Goal: Find specific page/section: Find specific page/section

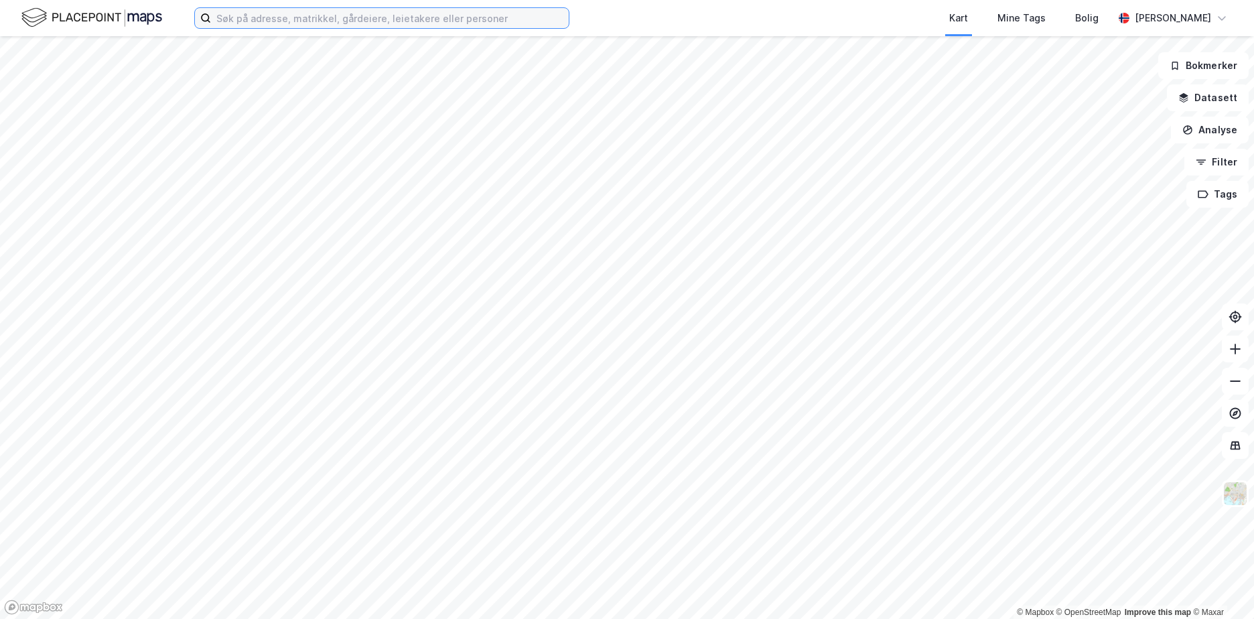
click at [261, 19] on input at bounding box center [390, 18] width 358 height 20
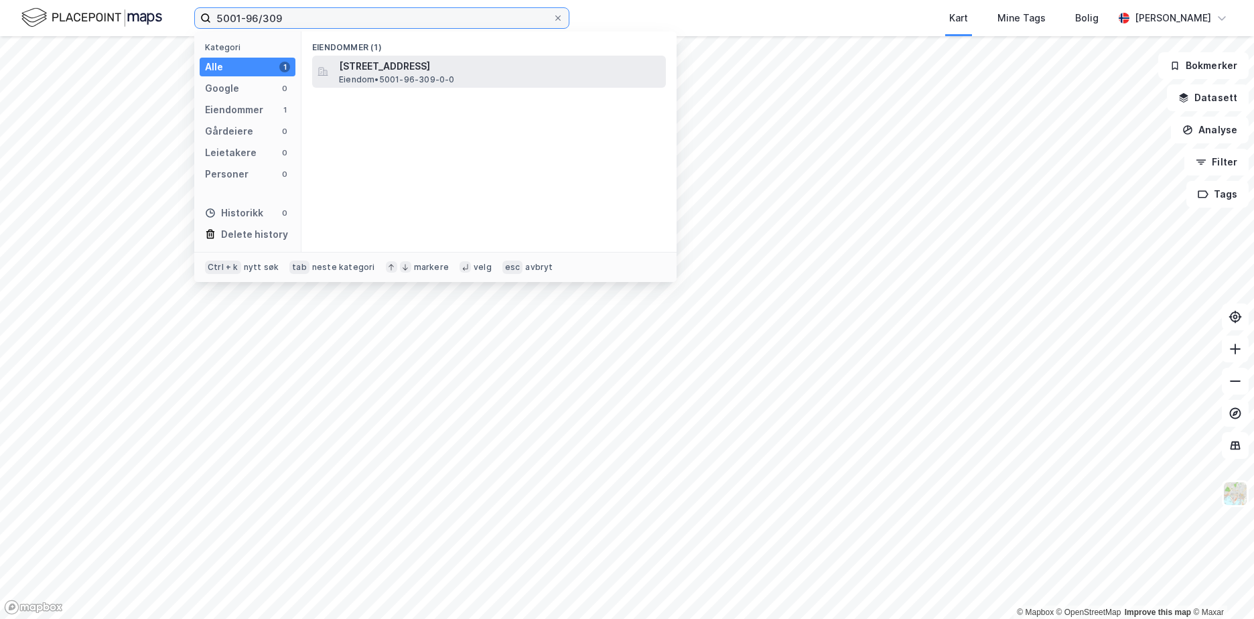
type input "5001-96/309"
click at [456, 68] on span "[STREET_ADDRESS]" at bounding box center [500, 66] width 322 height 16
